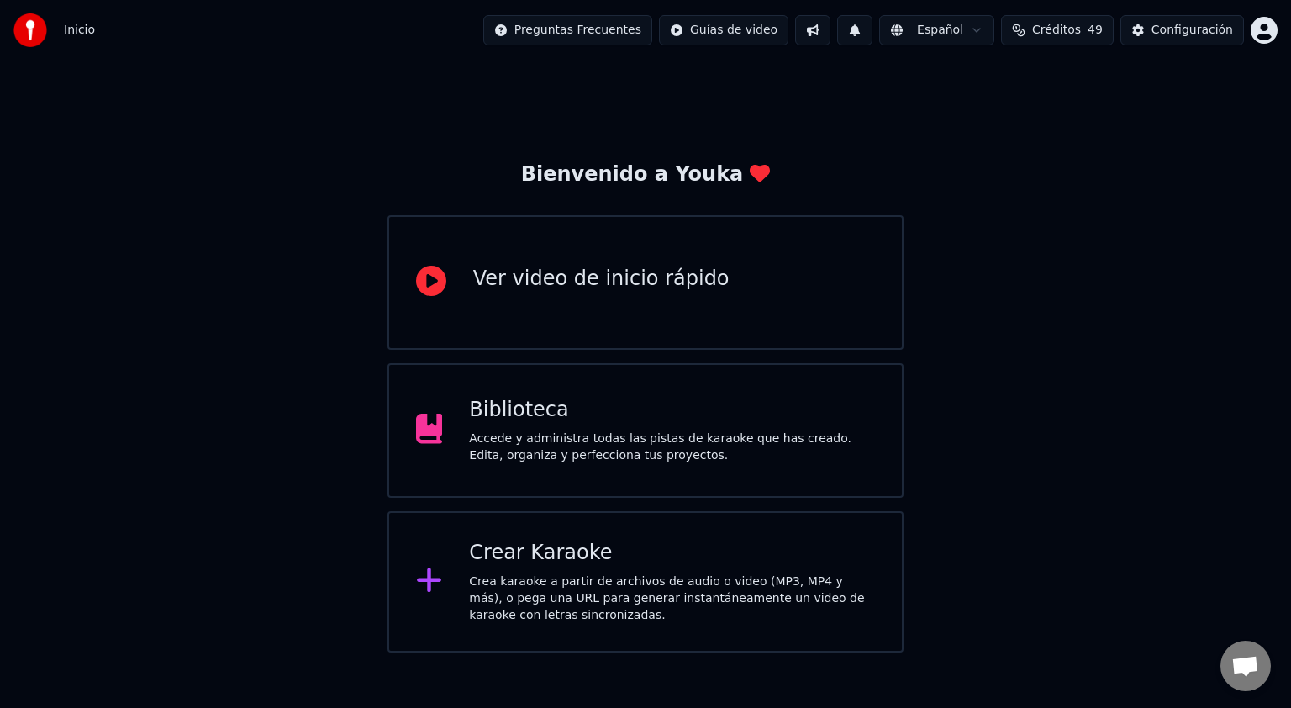
click at [642, 409] on div "Biblioteca" at bounding box center [672, 410] width 406 height 27
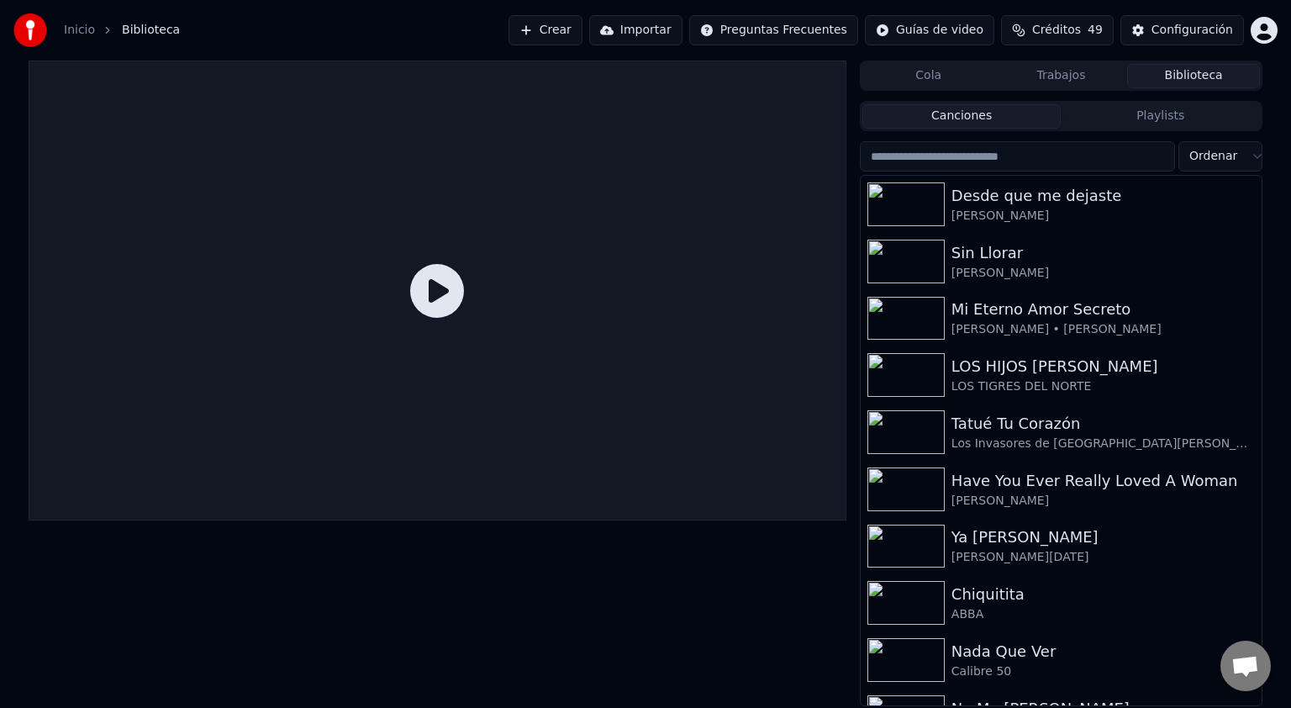
click at [583, 29] on button "Crear" at bounding box center [546, 30] width 74 height 30
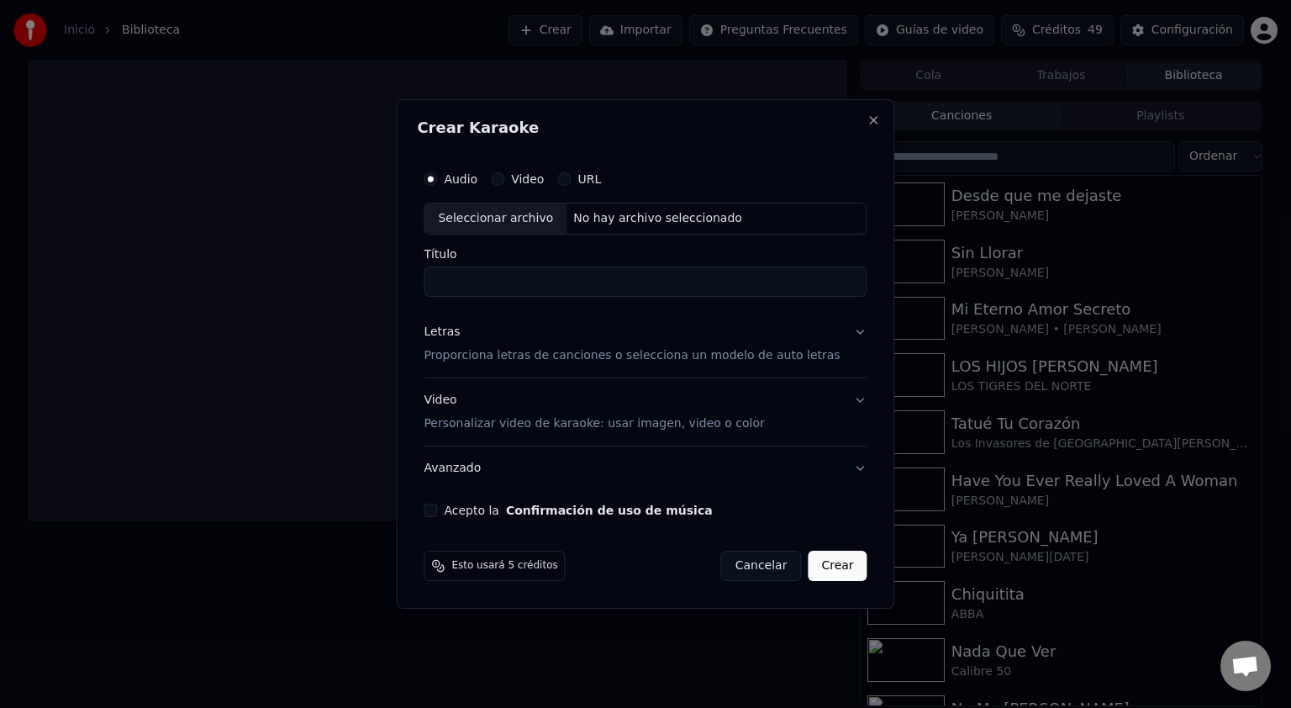
click at [571, 180] on button "URL" at bounding box center [563, 178] width 13 height 13
click at [505, 222] on input "text" at bounding box center [645, 219] width 443 height 34
click at [841, 331] on button "Letras Proporciona letras de canciones o selecciona un modelo de auto letras" at bounding box center [645, 344] width 443 height 67
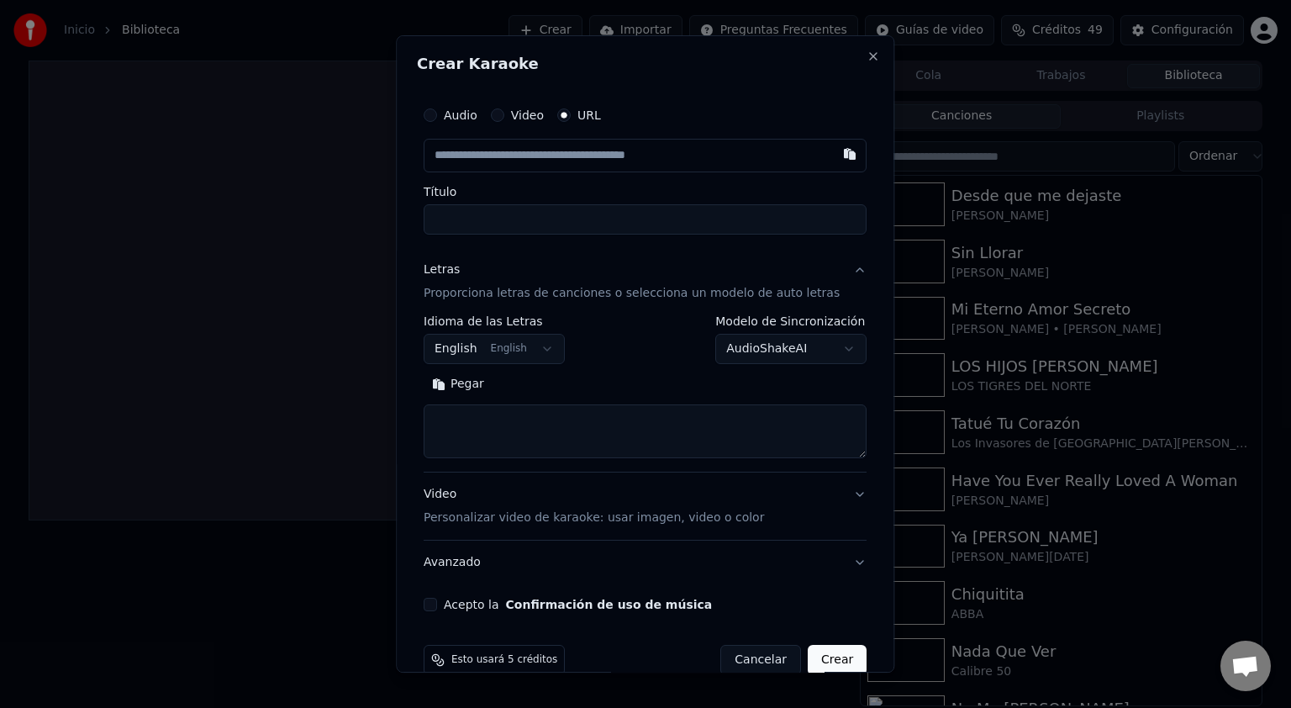
click at [487, 434] on textarea at bounding box center [645, 431] width 443 height 54
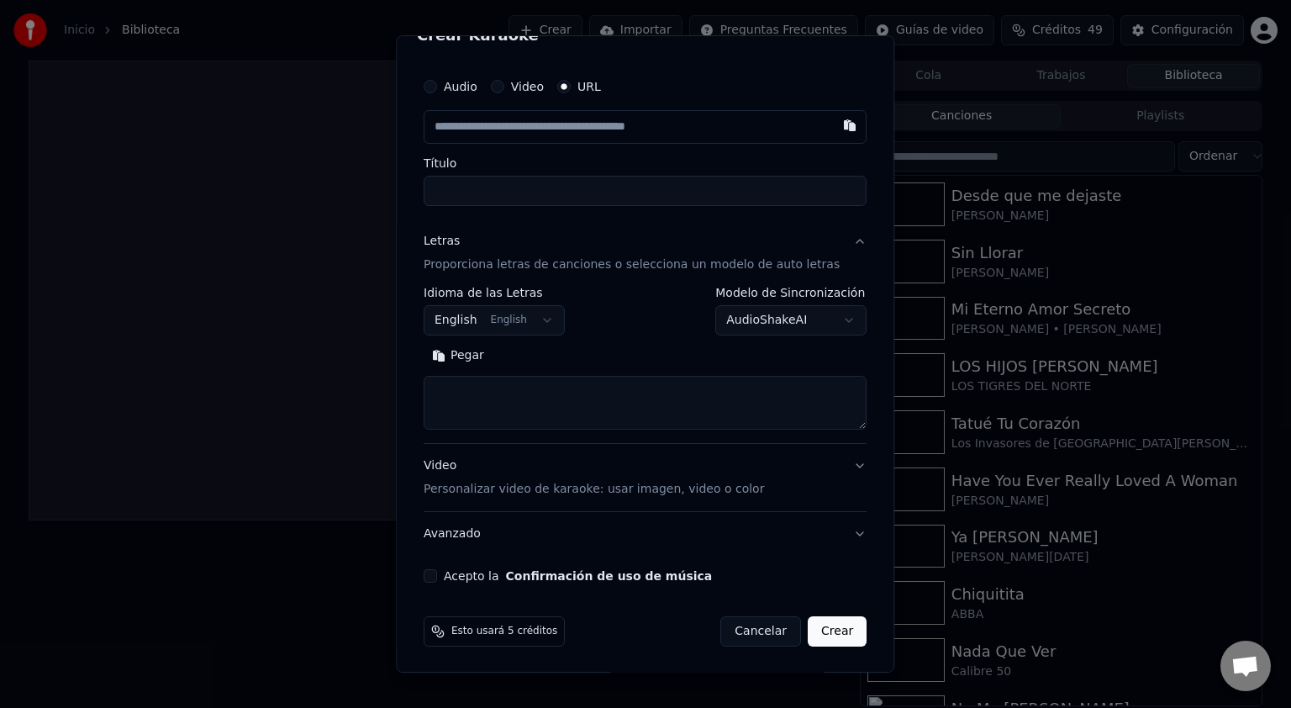
scroll to position [29, 0]
click at [831, 467] on button "Video Personalizar video de karaoke: usar imagen, video o color" at bounding box center [645, 476] width 443 height 67
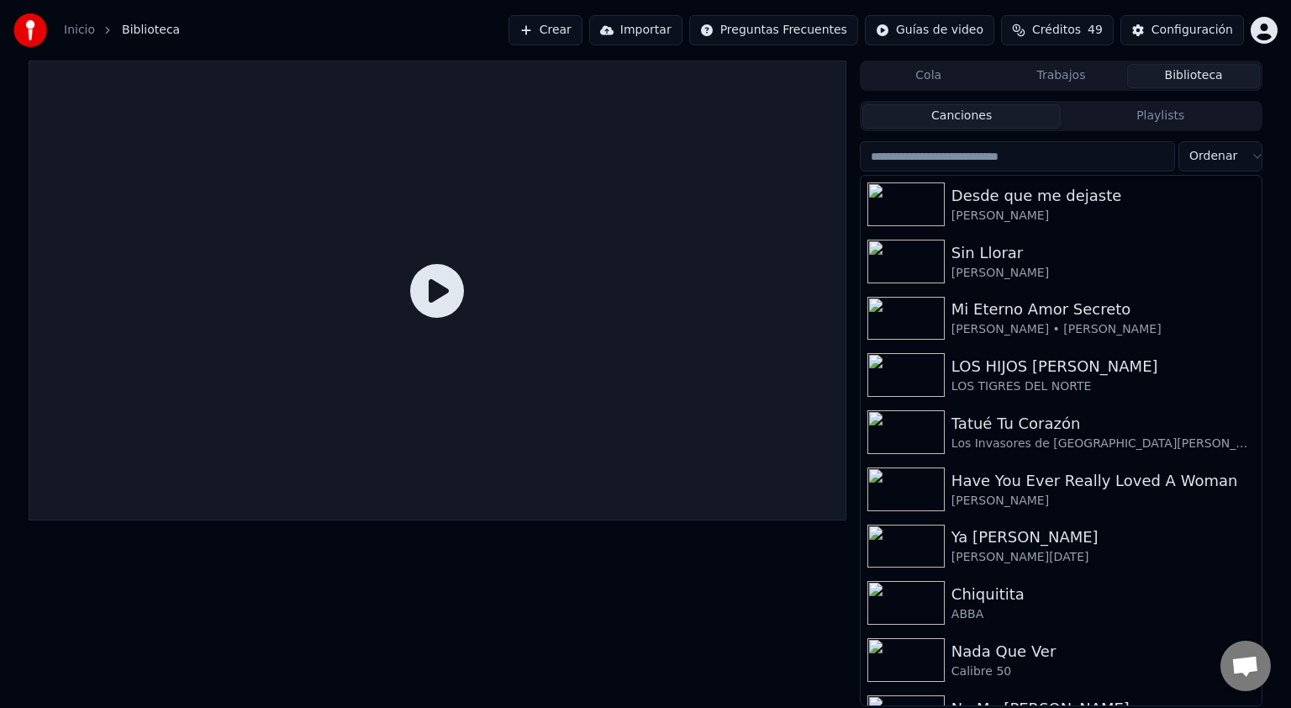
click at [583, 29] on button "Crear" at bounding box center [546, 30] width 74 height 30
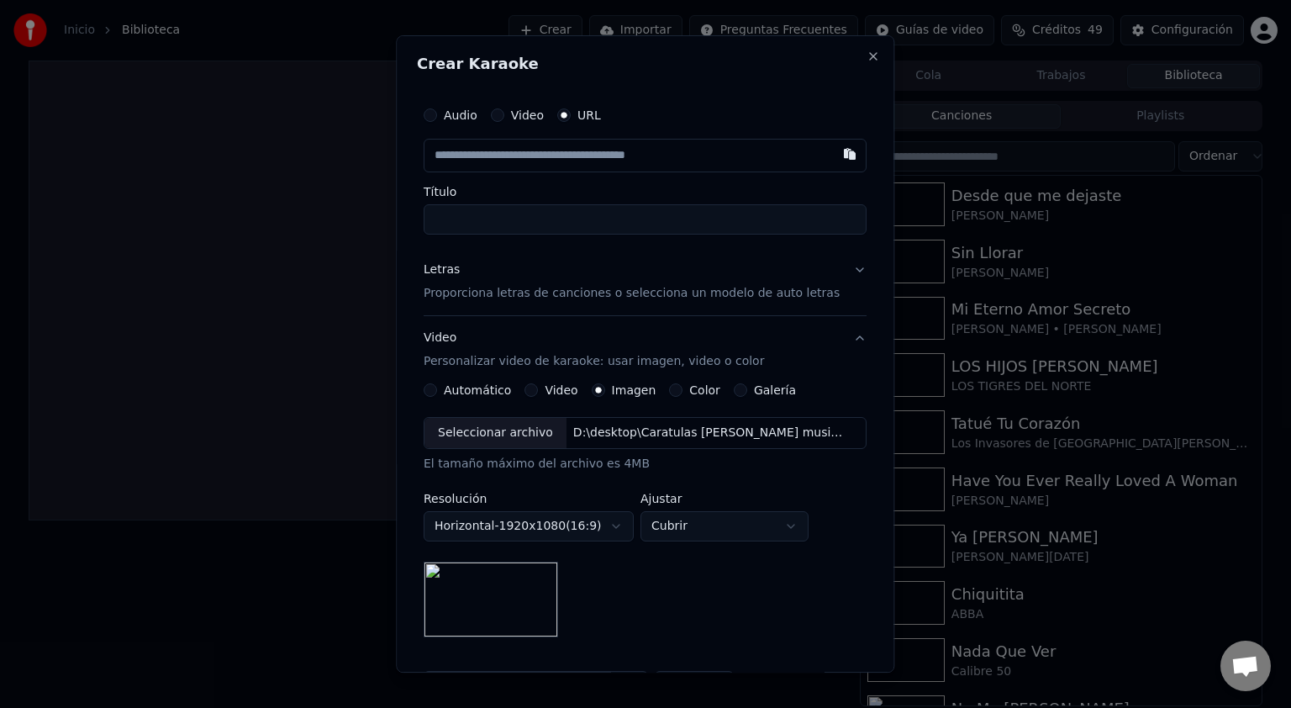
click at [540, 167] on input "text" at bounding box center [645, 156] width 443 height 34
type input "**********"
click at [840, 267] on button "Letras Proporciona letras de canciones o selecciona un modelo de auto letras" at bounding box center [645, 281] width 443 height 67
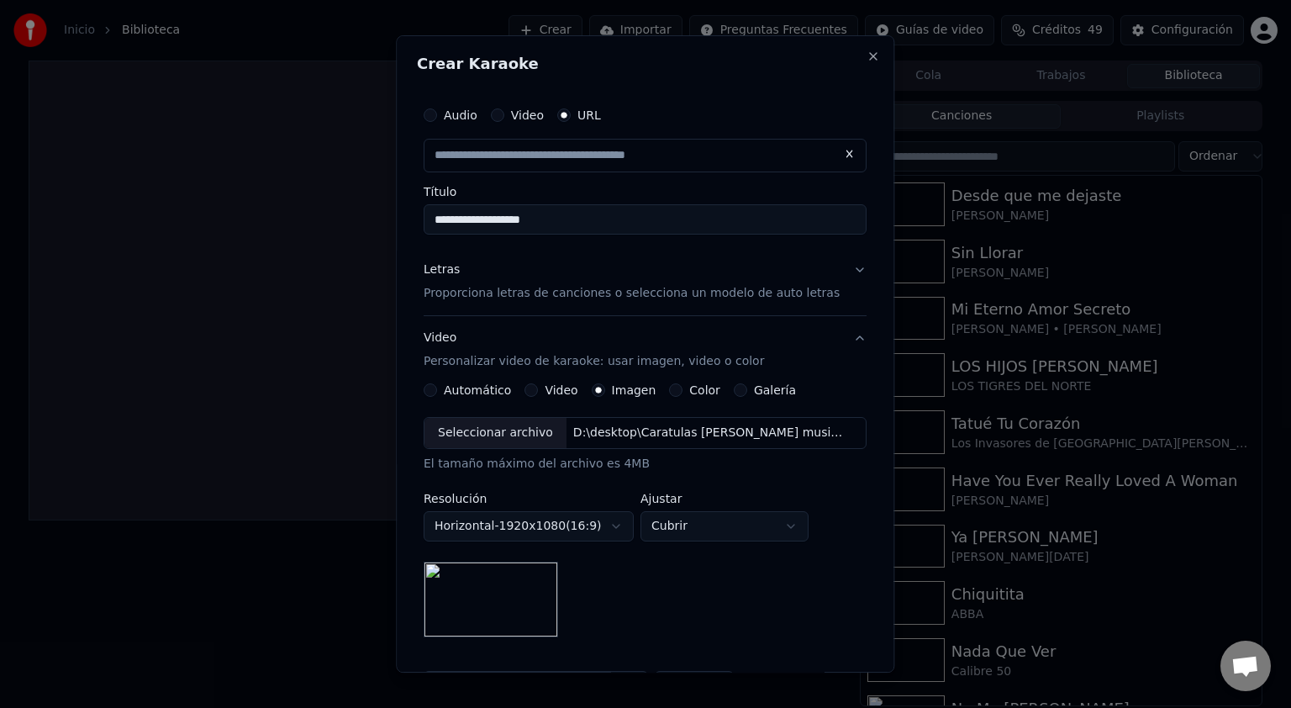
type input "**********"
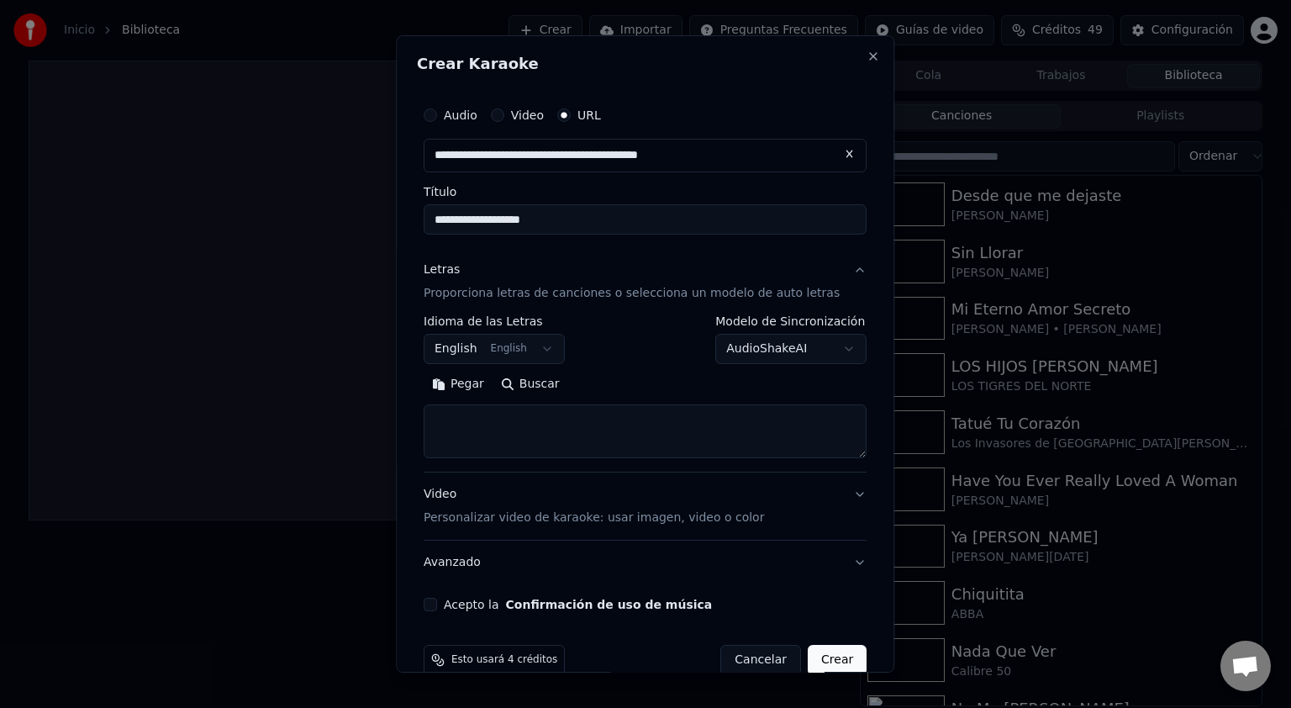
click at [496, 424] on textarea at bounding box center [645, 431] width 443 height 54
paste textarea "**********"
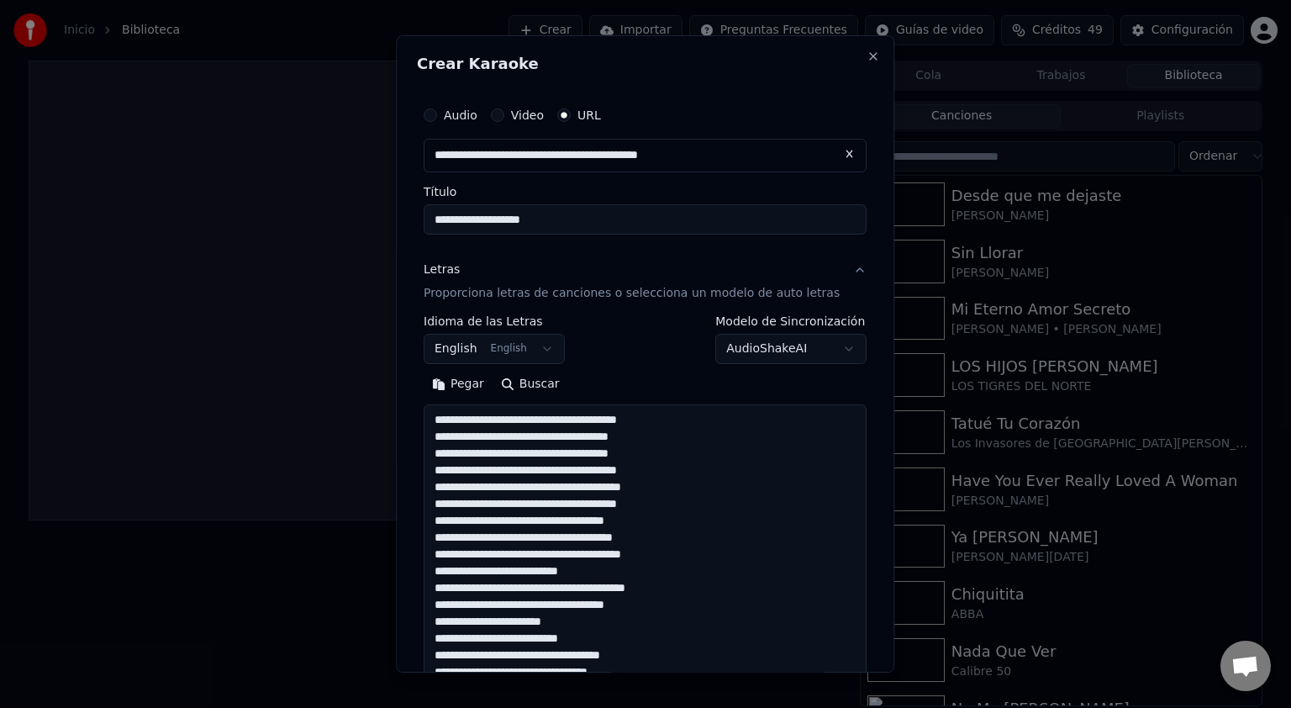
scroll to position [710, 0]
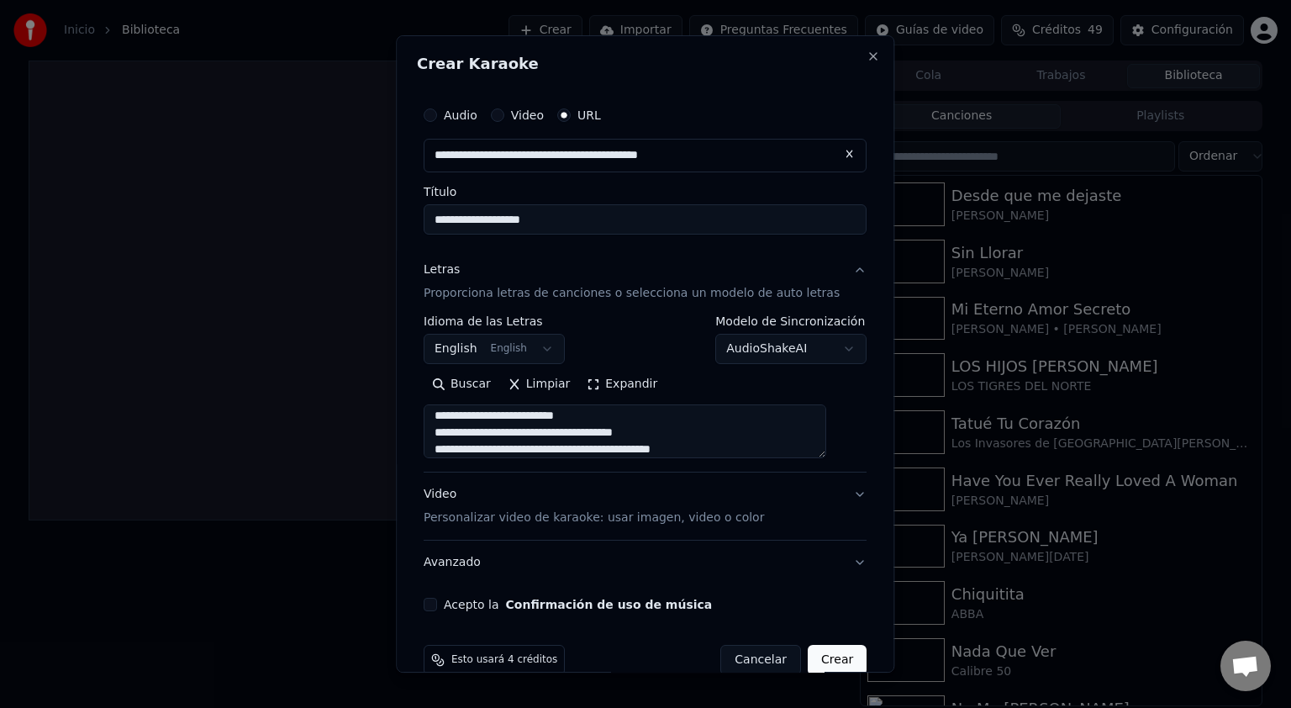
type textarea "**********"
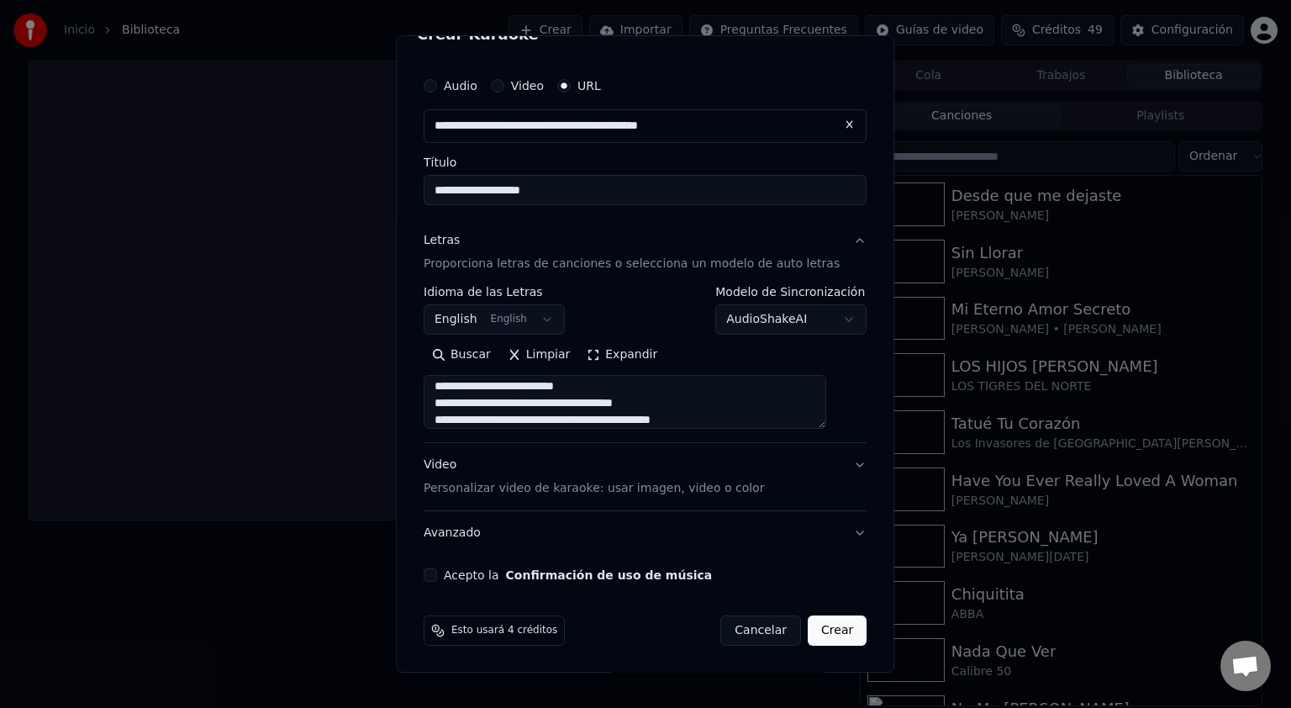
click at [435, 582] on div "**********" at bounding box center [645, 325] width 456 height 526
click at [437, 575] on button "Acepto la Confirmación de uso de música" at bounding box center [430, 574] width 13 height 13
click at [535, 319] on body "**********" at bounding box center [645, 354] width 1291 height 708
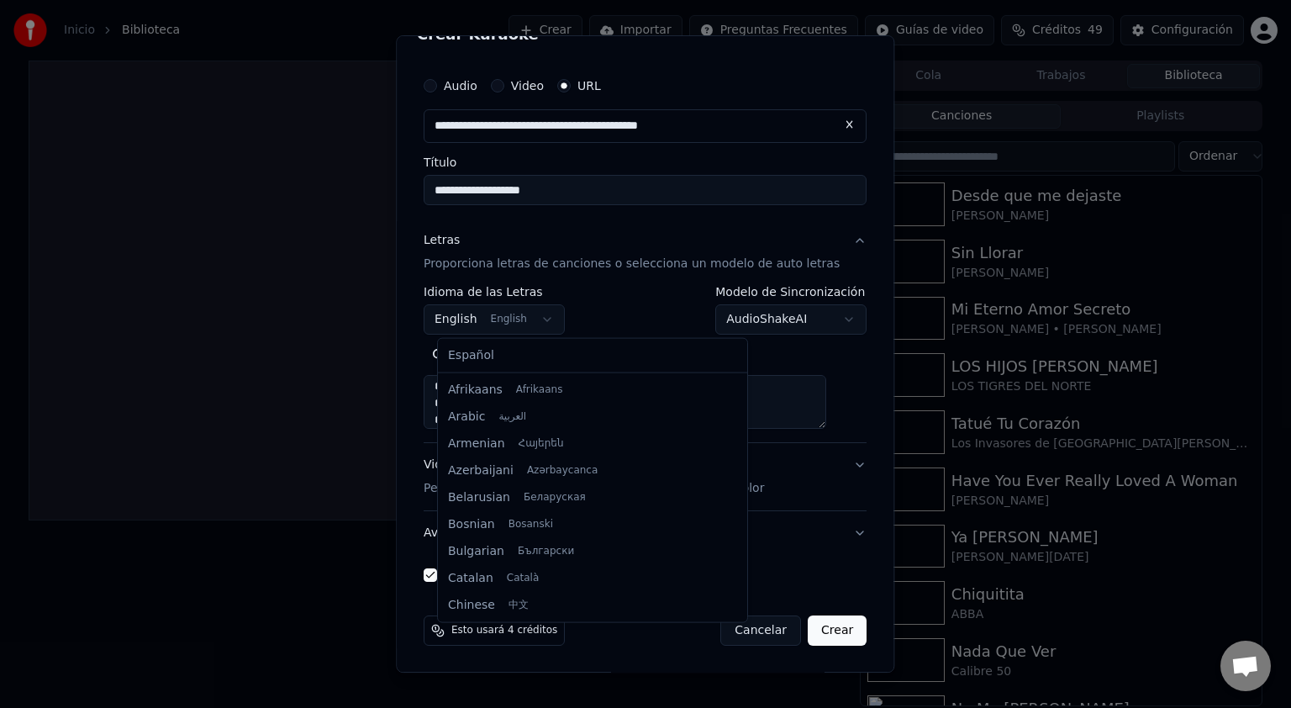
scroll to position [135, 0]
select select "**"
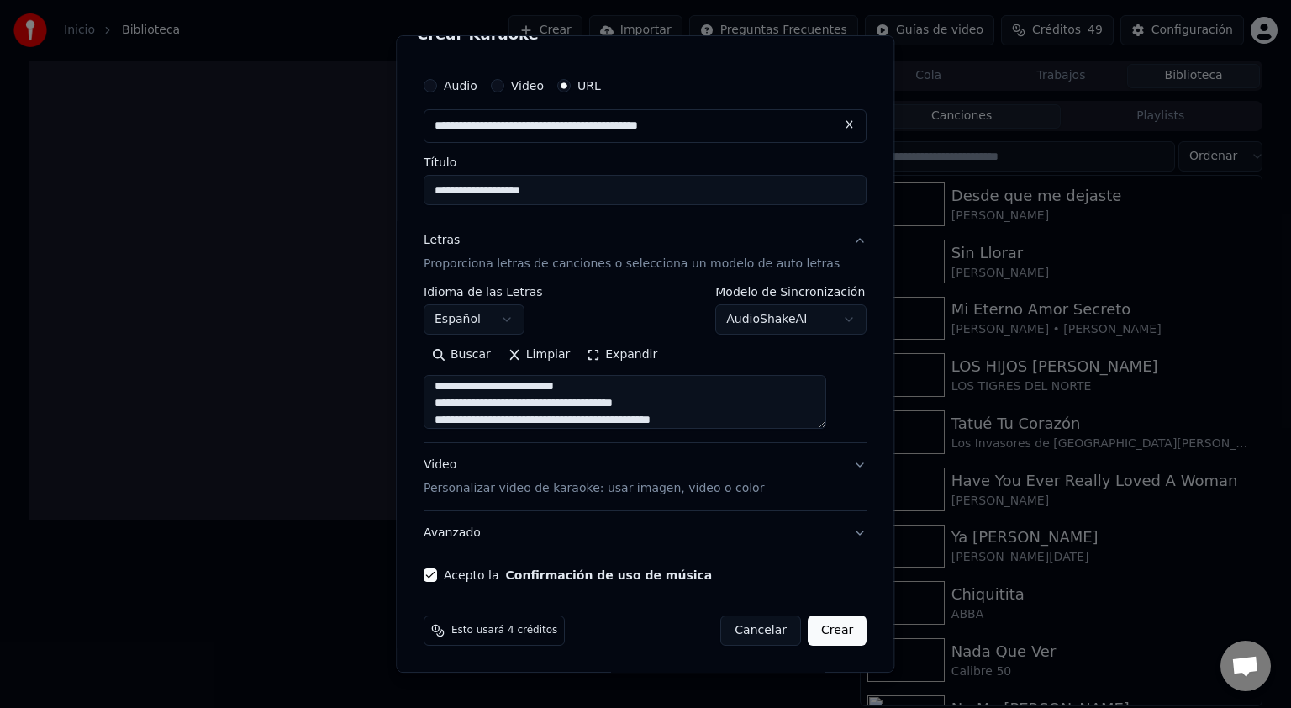
click at [816, 631] on button "Crear" at bounding box center [837, 630] width 59 height 30
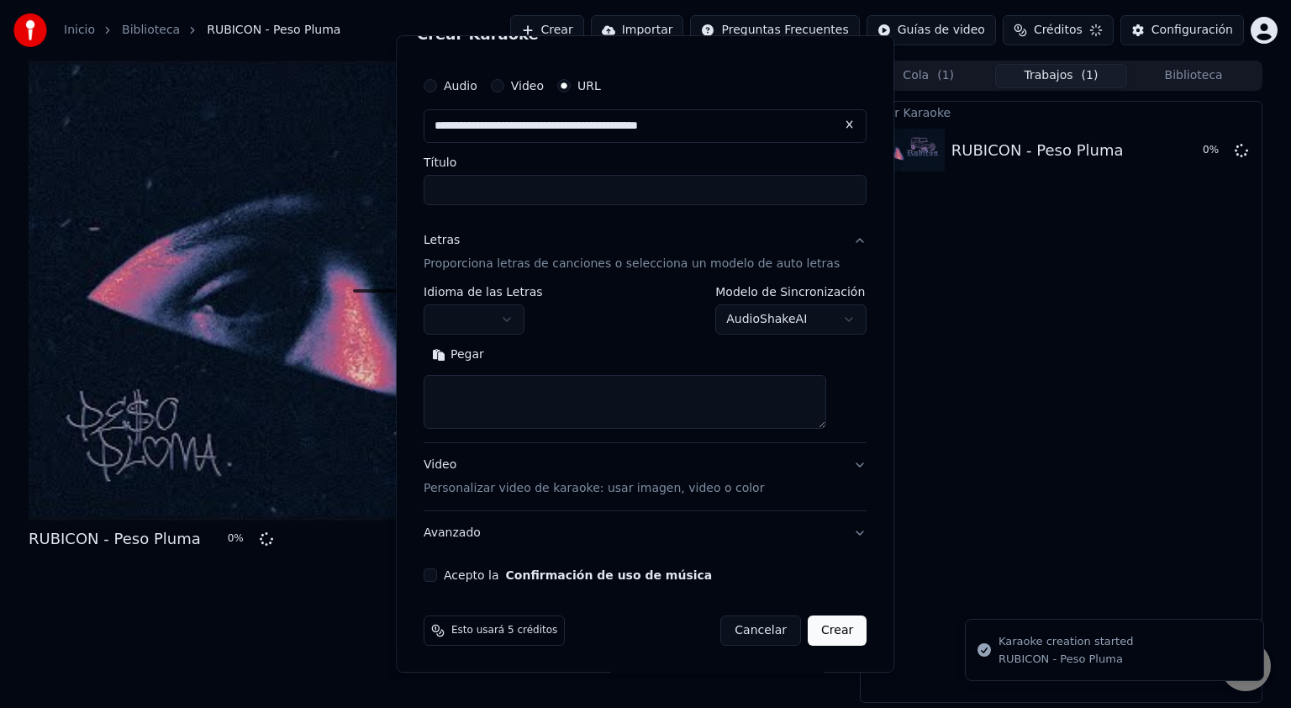
scroll to position [0, 0]
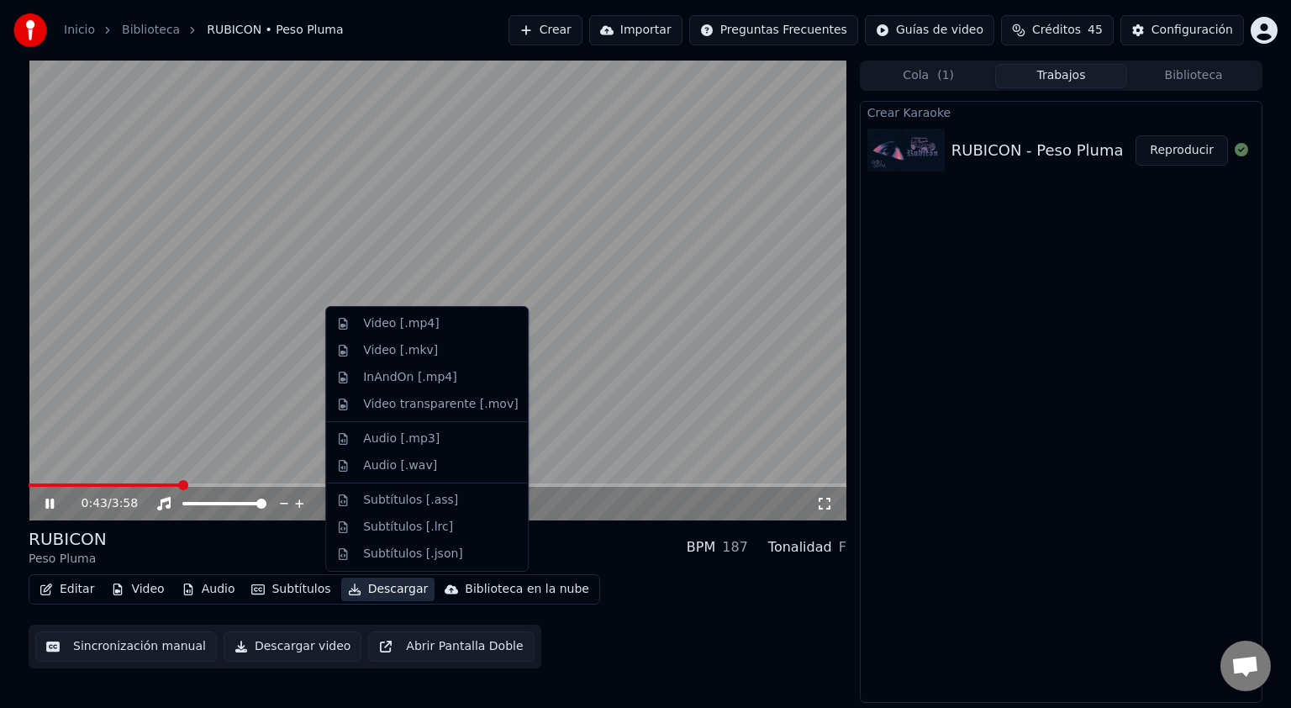
click at [377, 588] on button "Descargar" at bounding box center [388, 590] width 94 height 24
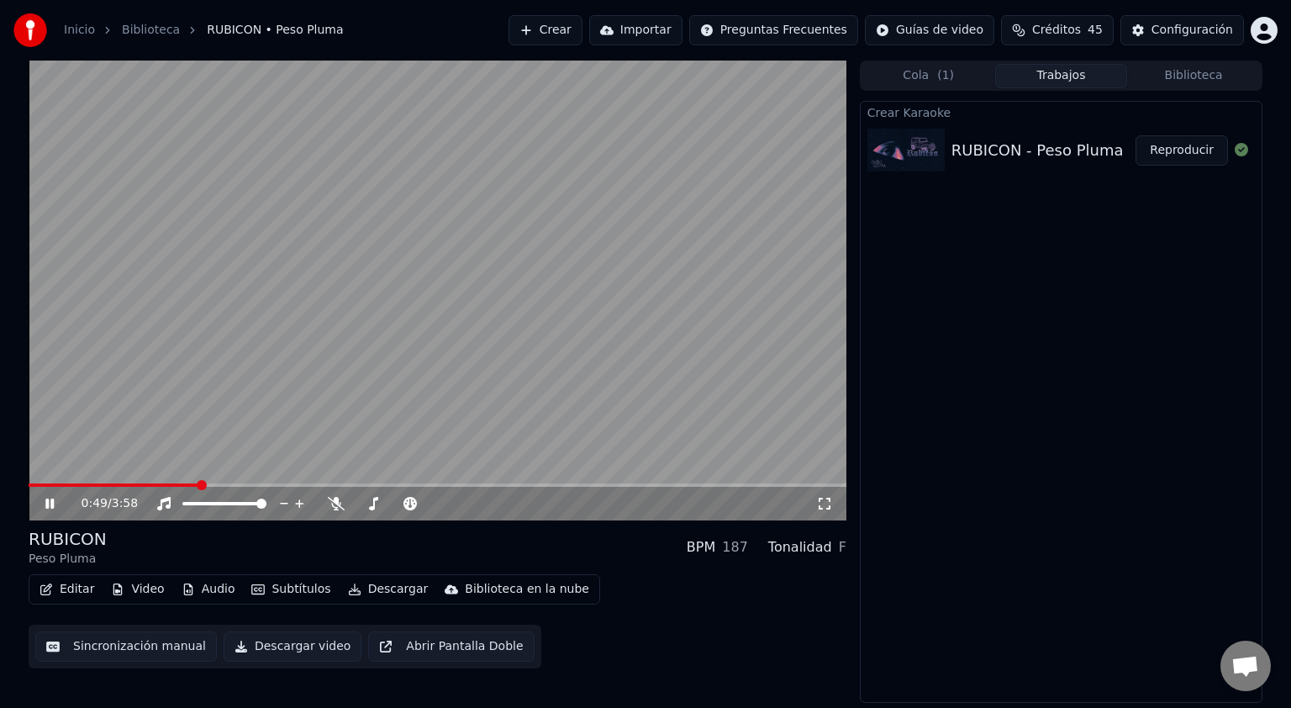
click at [138, 229] on video at bounding box center [438, 291] width 818 height 460
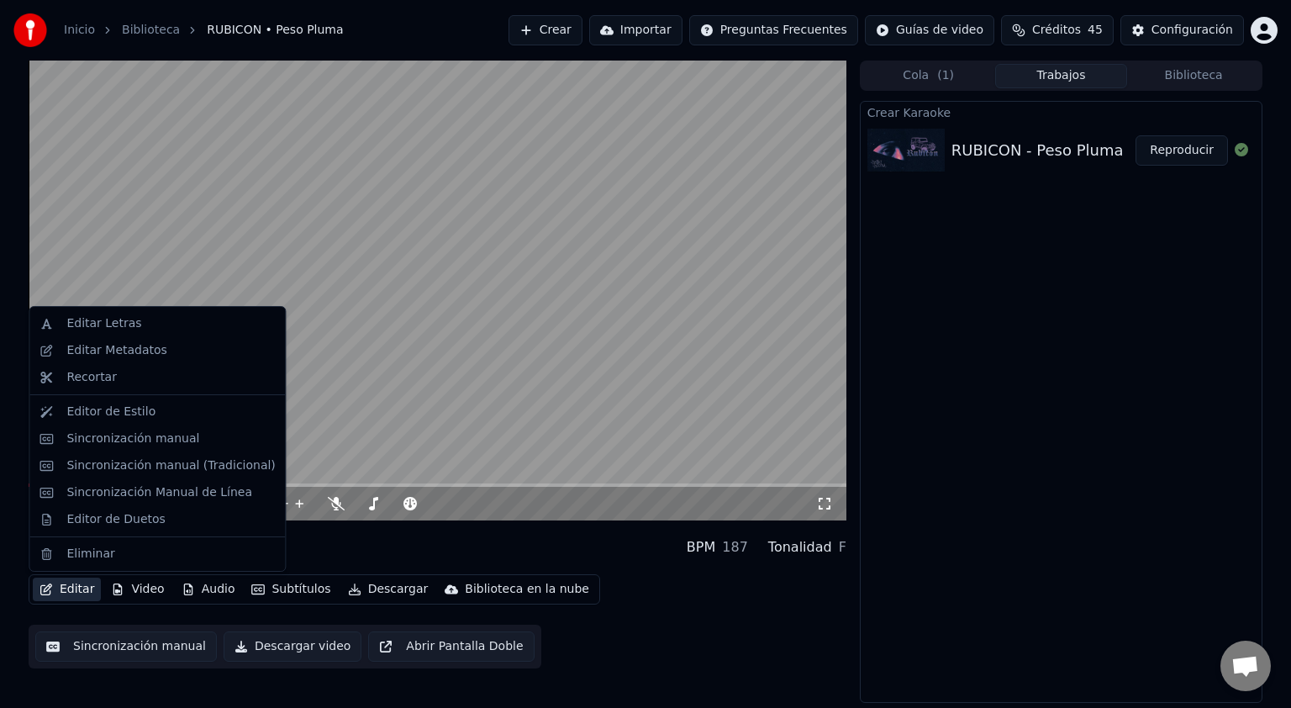
click at [68, 592] on button "Editar" at bounding box center [67, 590] width 68 height 24
click at [685, 183] on video at bounding box center [438, 291] width 818 height 460
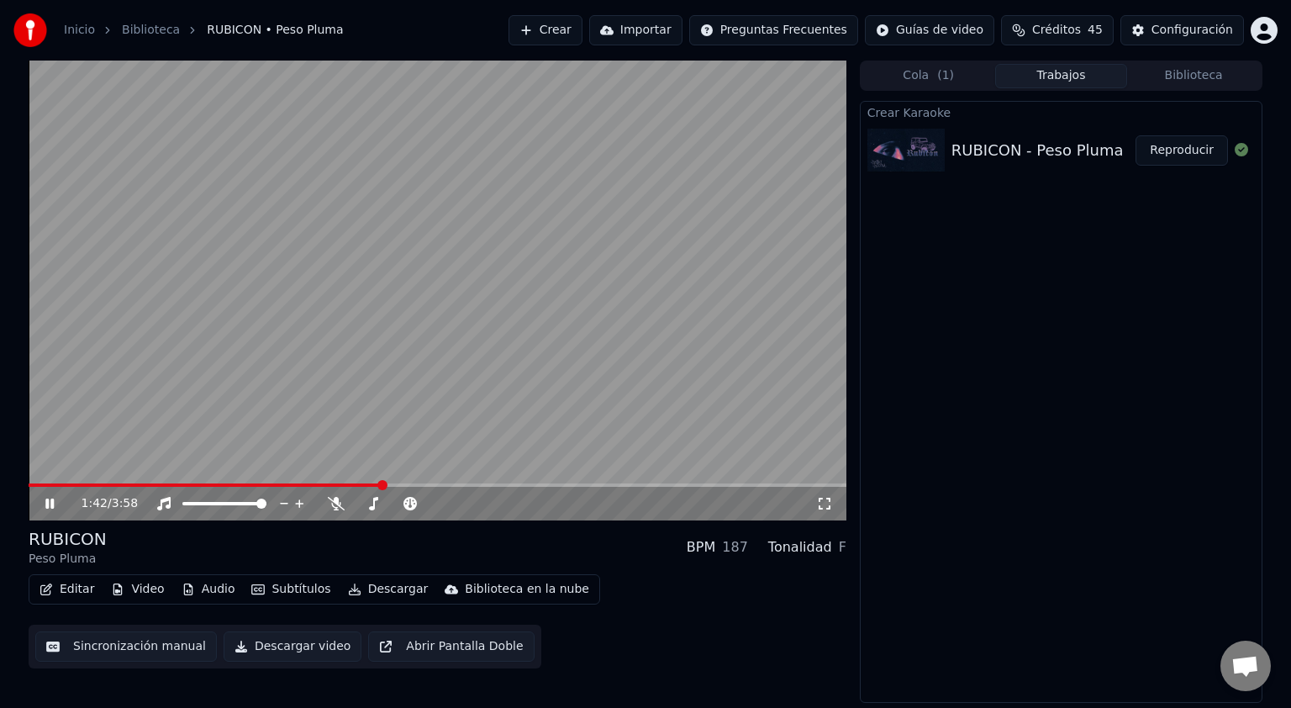
click at [521, 202] on video at bounding box center [438, 291] width 818 height 460
click at [65, 588] on button "Editar" at bounding box center [67, 590] width 68 height 24
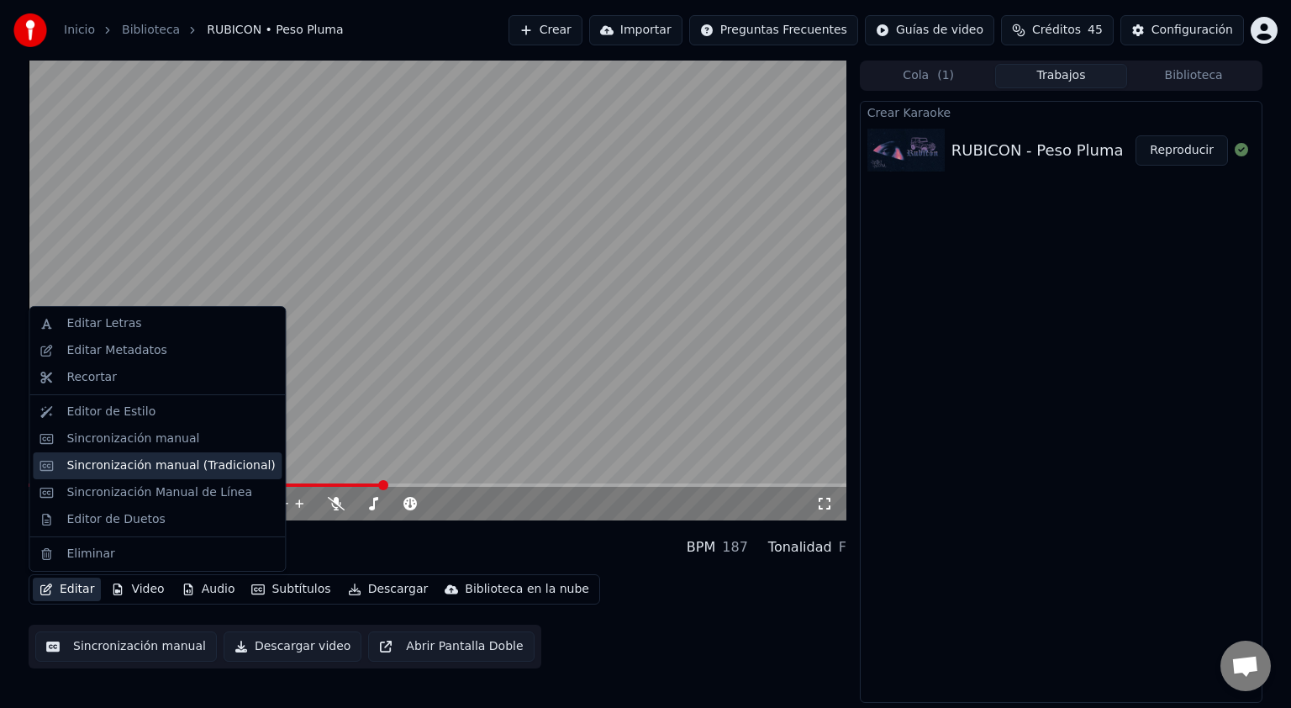
click at [183, 471] on div "Sincronización manual (Tradicional)" at bounding box center [170, 465] width 208 height 17
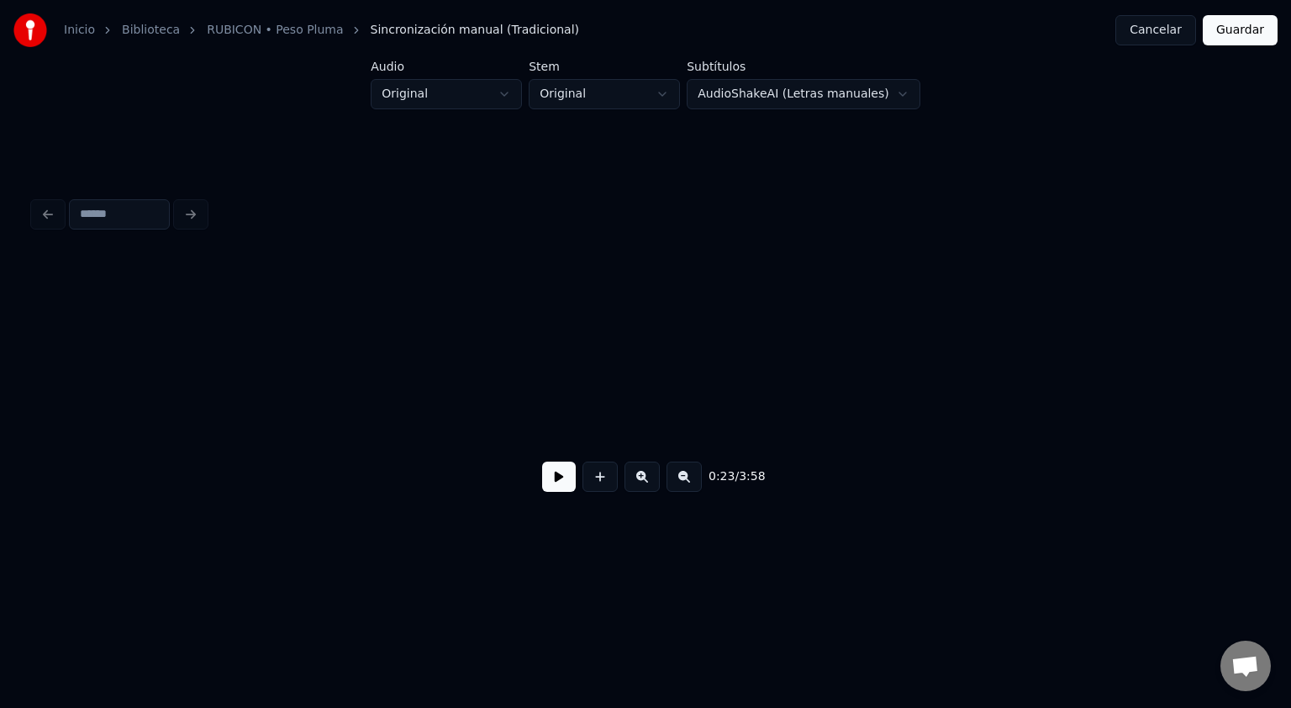
scroll to position [0, 2983]
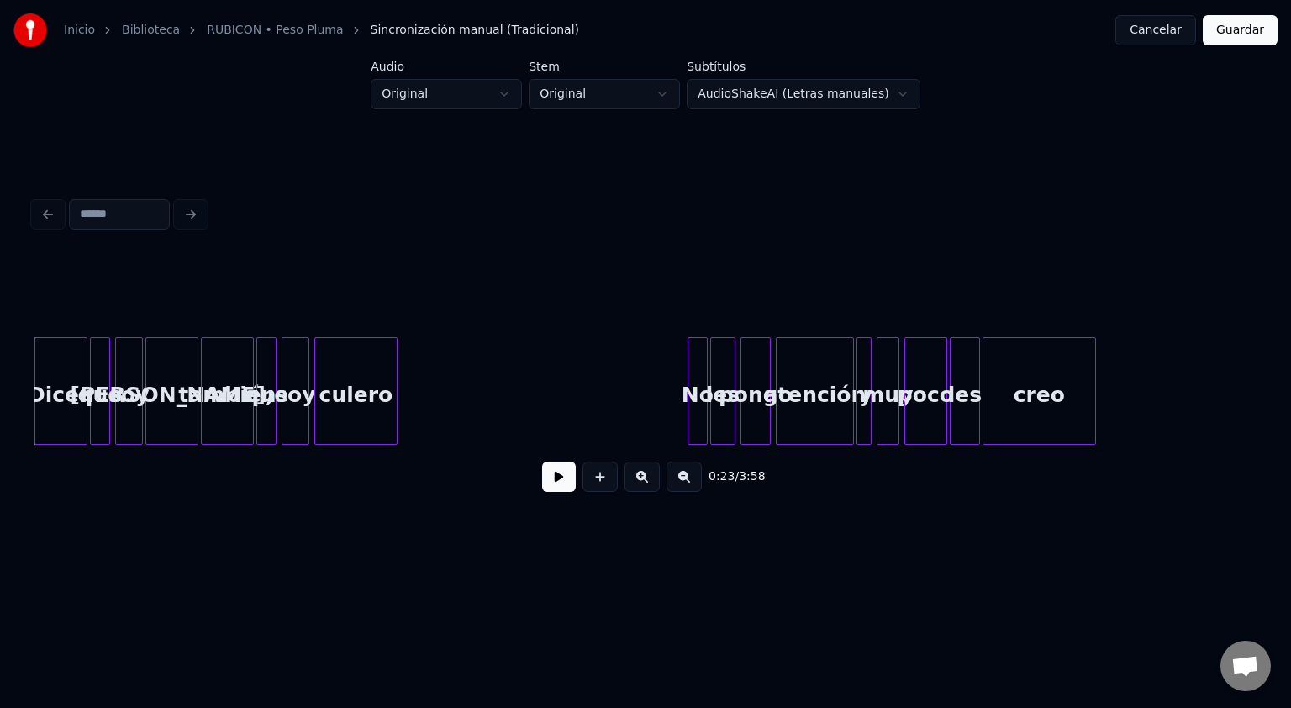
click at [557, 479] on button at bounding box center [559, 477] width 34 height 30
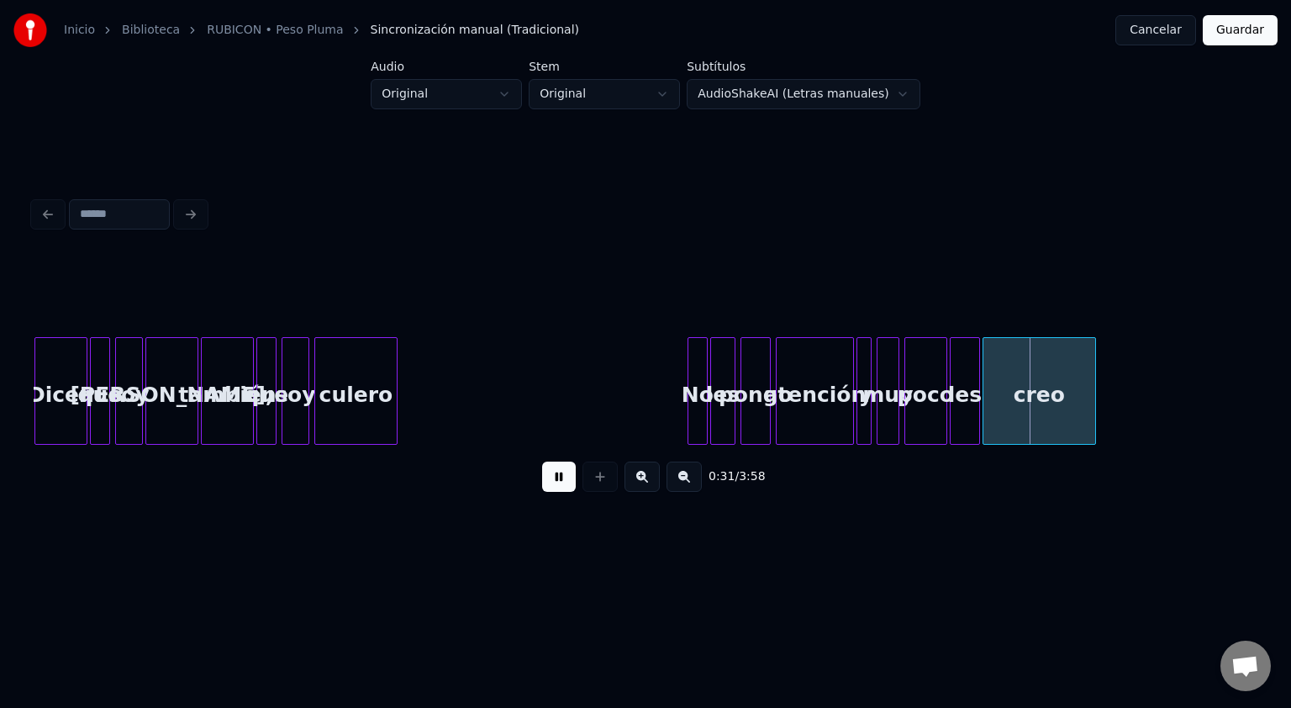
click at [572, 484] on button at bounding box center [559, 477] width 34 height 30
click at [1170, 24] on button "Cancelar" at bounding box center [1156, 30] width 81 height 30
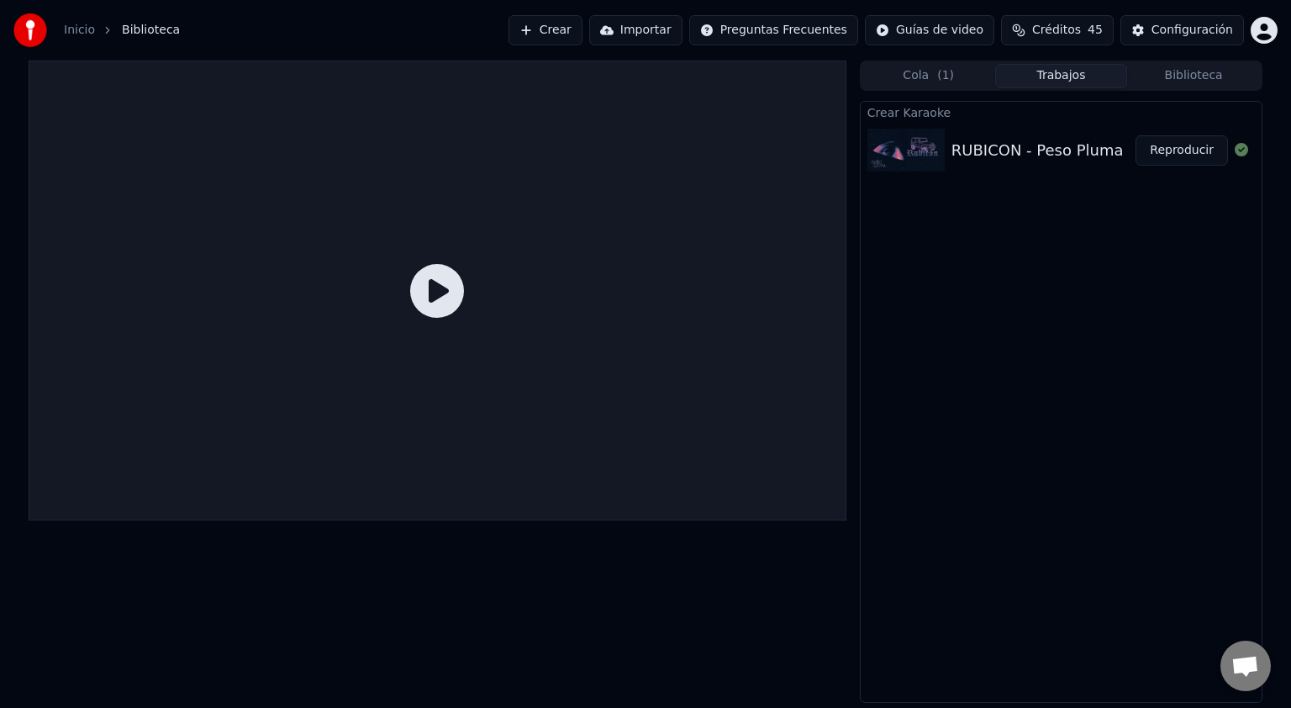
click at [921, 150] on img at bounding box center [906, 151] width 77 height 44
click at [928, 145] on img at bounding box center [906, 151] width 77 height 44
click at [435, 282] on icon at bounding box center [437, 291] width 54 height 54
click at [1194, 150] on button "Reproducir" at bounding box center [1182, 150] width 92 height 30
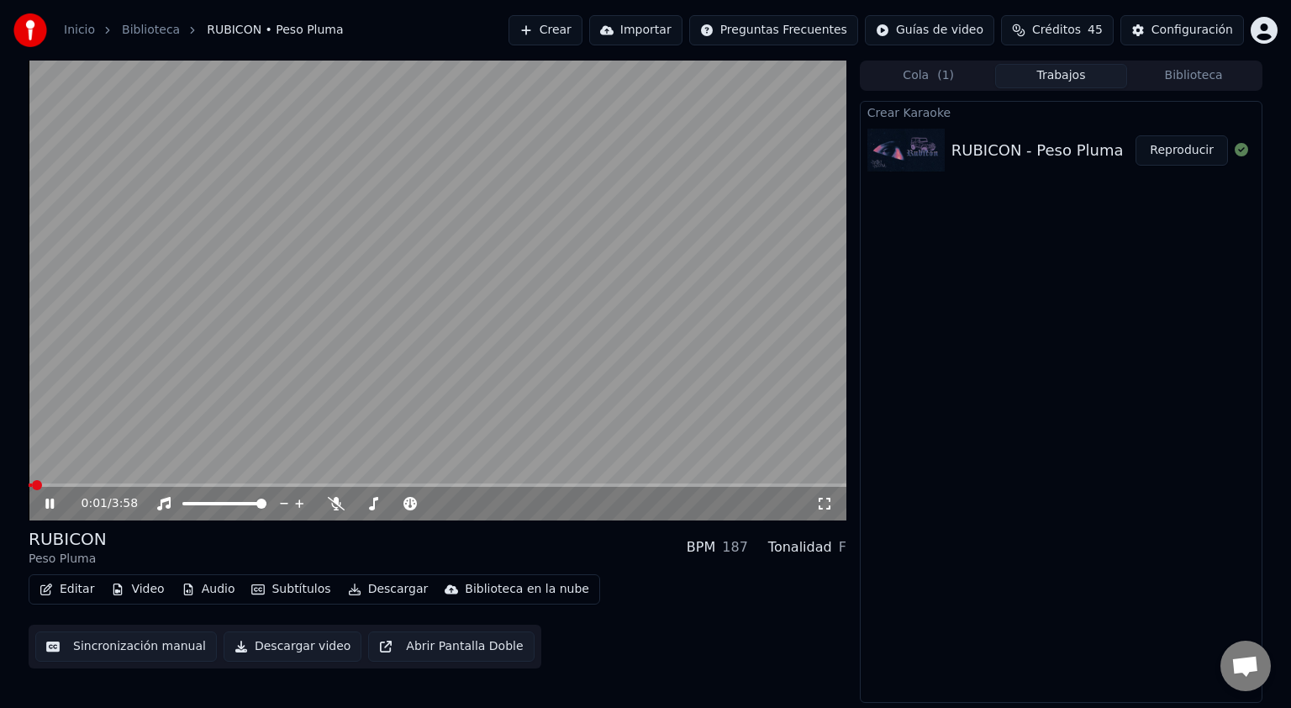
click at [50, 502] on icon at bounding box center [62, 503] width 40 height 13
click at [288, 592] on button "Subtítulos" at bounding box center [291, 590] width 92 height 24
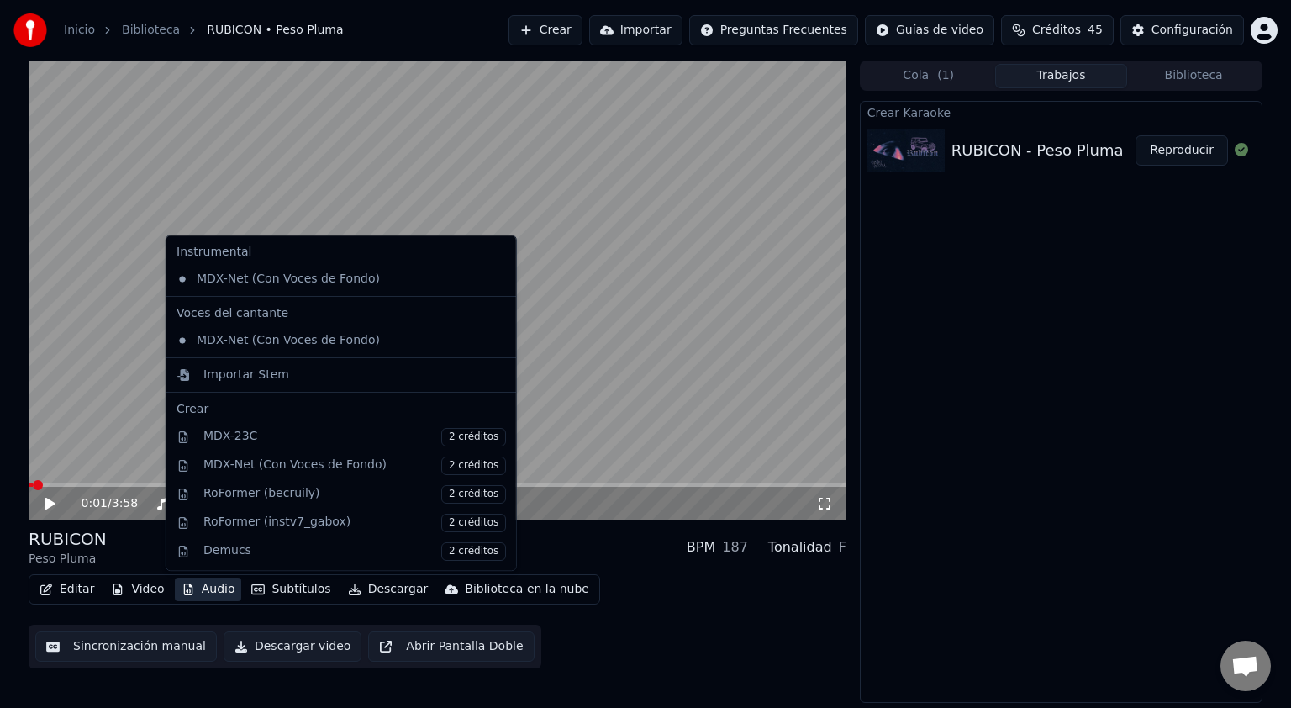
click at [670, 646] on div "Editar Video Audio Subtítulos Descargar Biblioteca en la nube Sincronización ma…" at bounding box center [438, 621] width 818 height 94
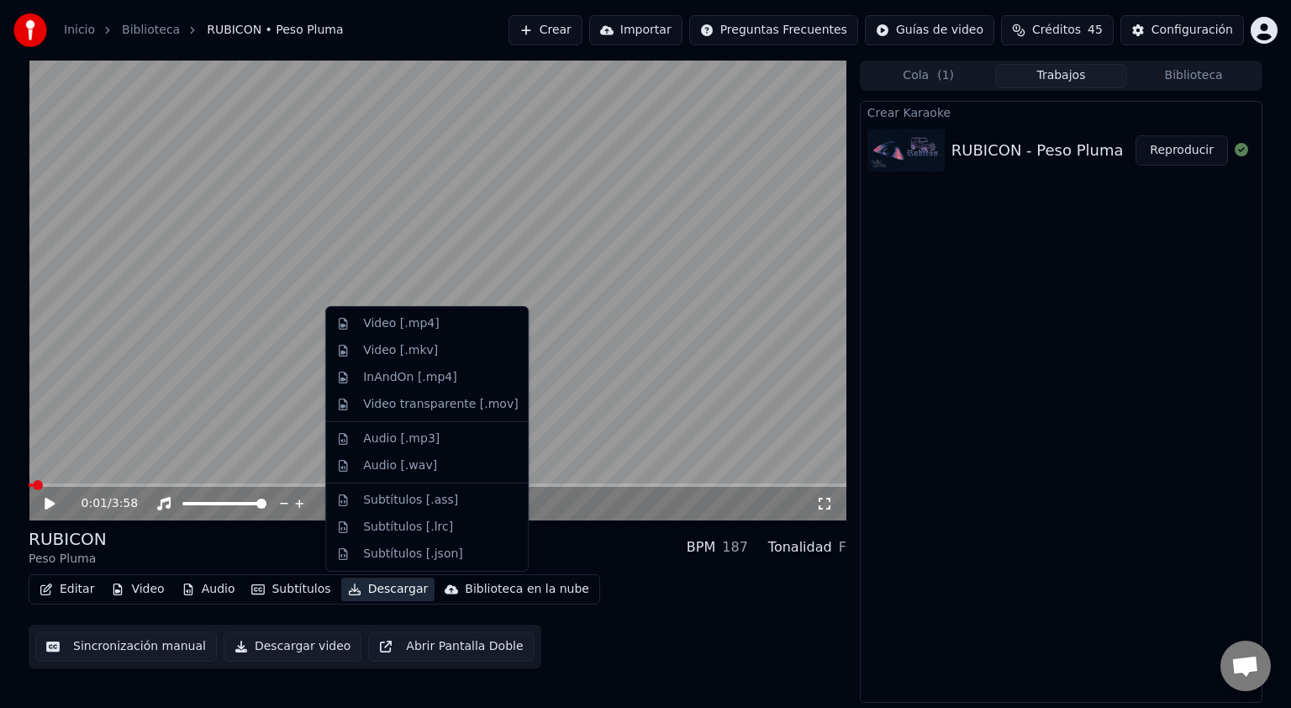
click at [363, 587] on button "Descargar" at bounding box center [388, 590] width 94 height 24
click at [384, 335] on div "Video [.mp4]" at bounding box center [427, 323] width 195 height 27
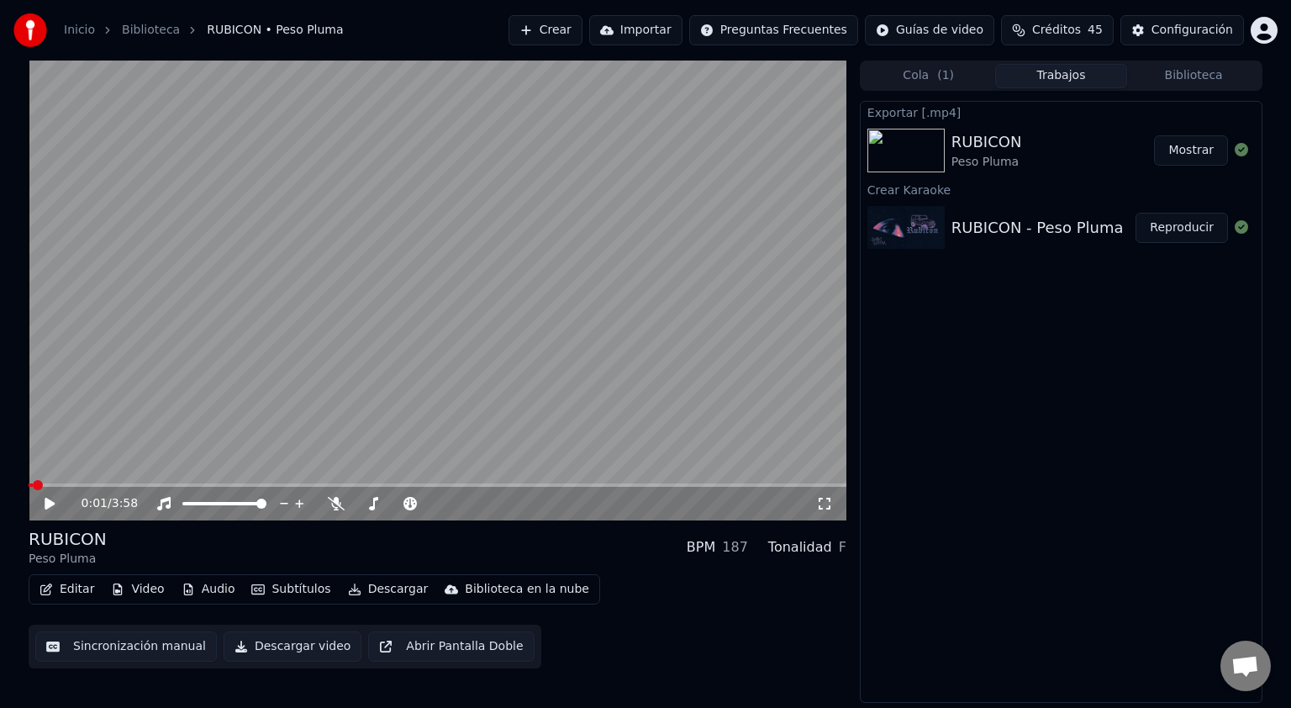
click at [1187, 155] on button "Mostrar" at bounding box center [1191, 150] width 74 height 30
